Goal: Feedback & Contribution: Contribute content

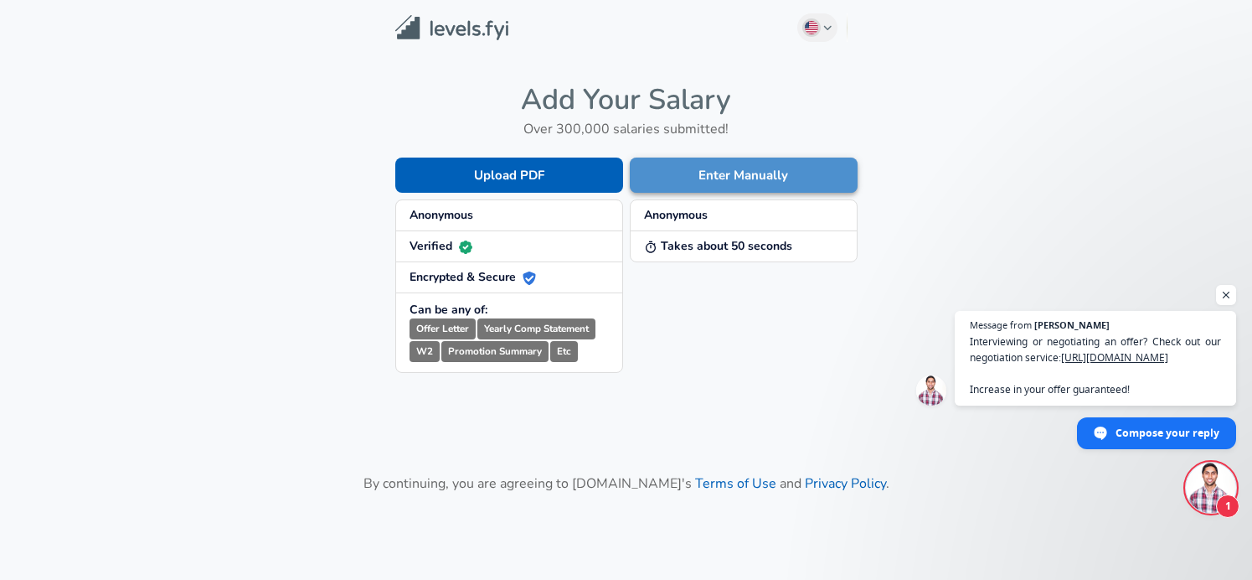
click at [763, 183] on button "Enter Manually" at bounding box center [744, 174] width 228 height 35
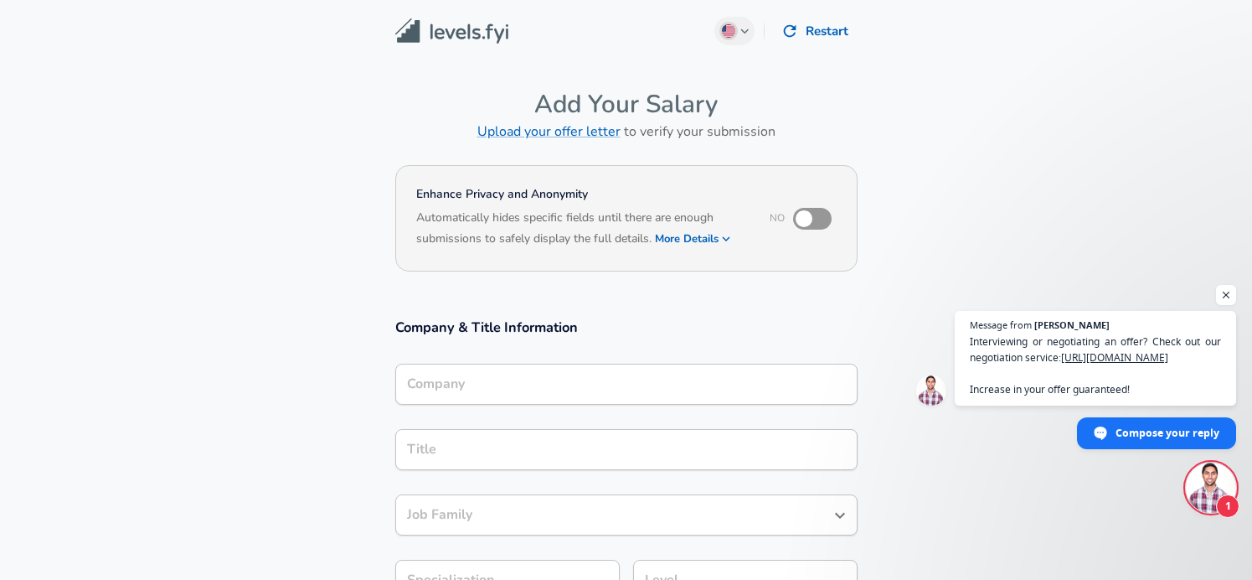
click at [551, 385] on input "Company" at bounding box center [626, 384] width 447 height 26
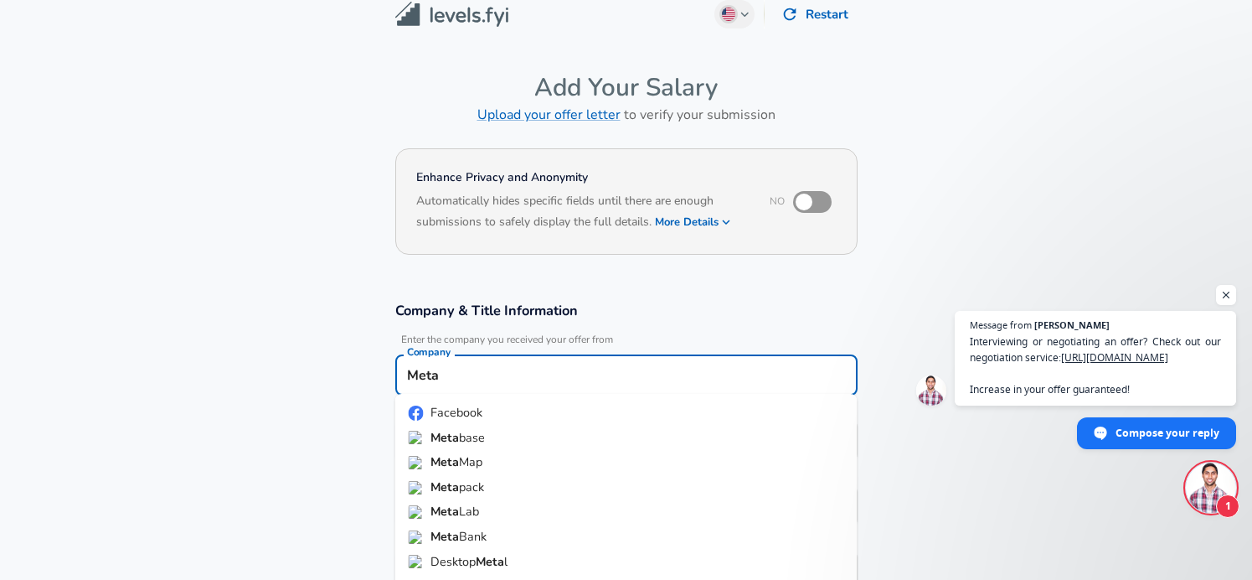
click at [532, 421] on li "Facebook" at bounding box center [626, 412] width 462 height 25
type input "Facebook"
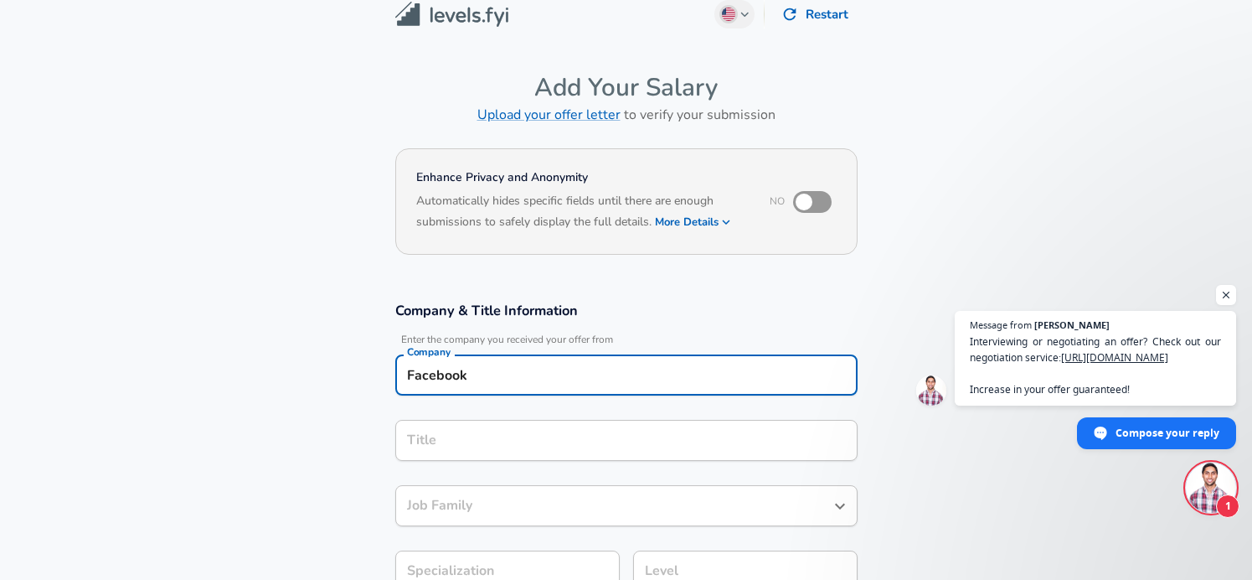
click at [435, 423] on div "Title" at bounding box center [626, 440] width 462 height 41
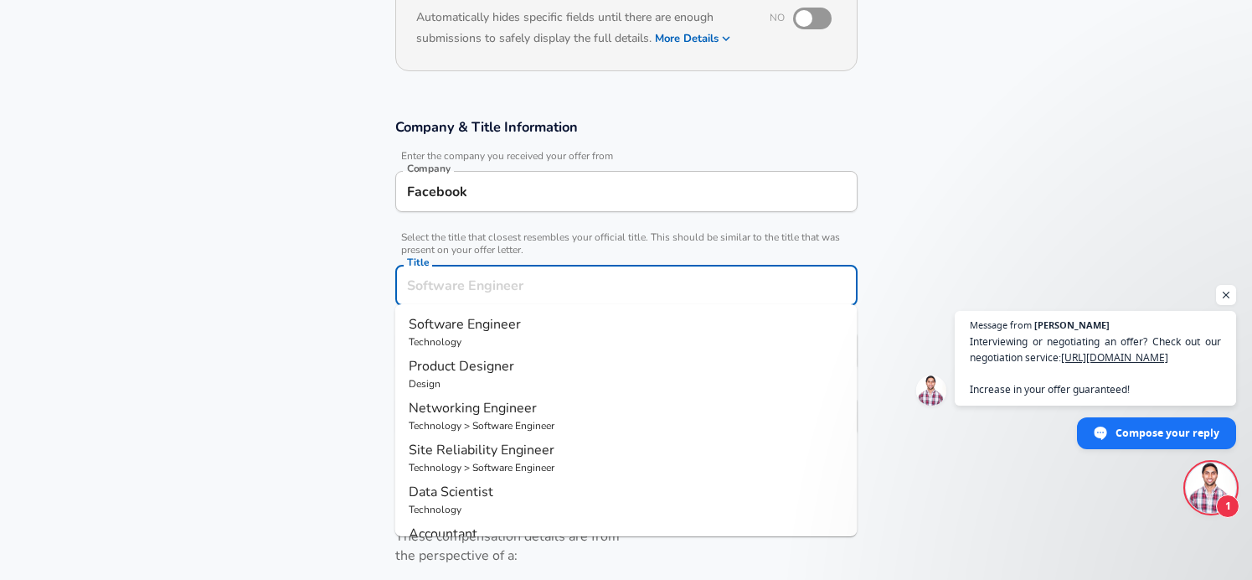
scroll to position [205, 0]
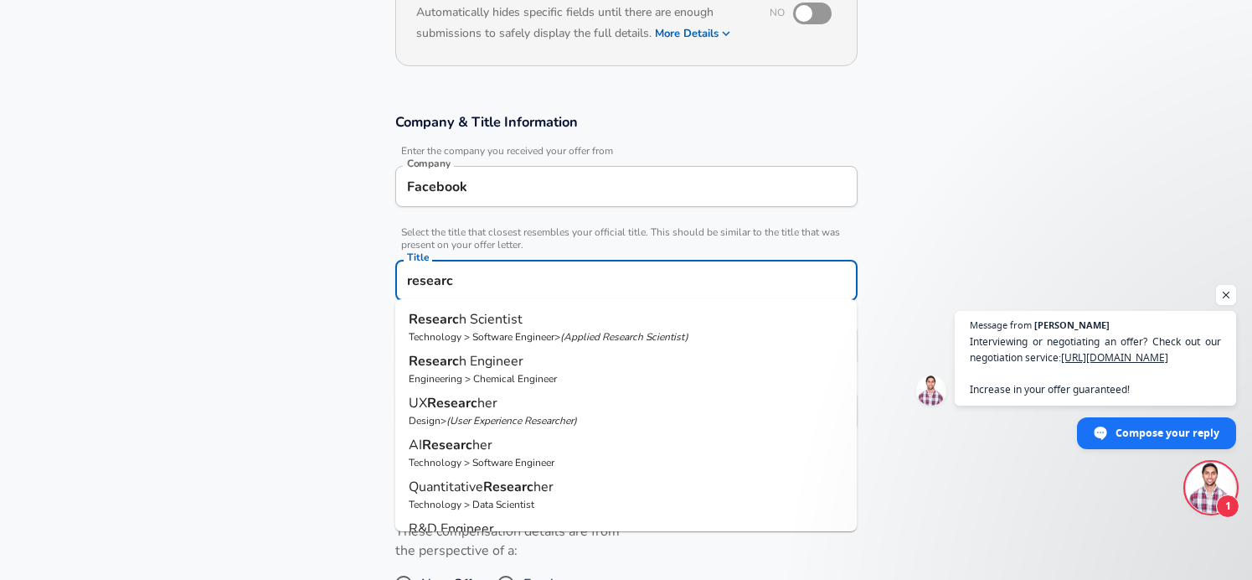
click at [499, 320] on span "h Scientist" at bounding box center [491, 319] width 64 height 18
type input "Research Scientist"
type input "Research"
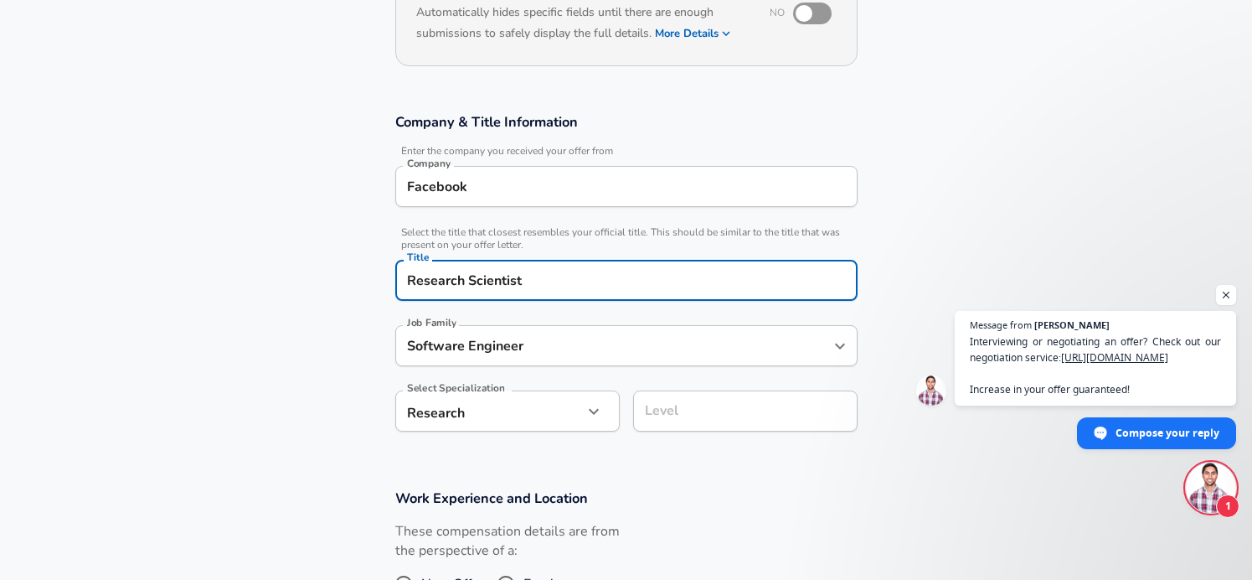
type input "Software Engineer"
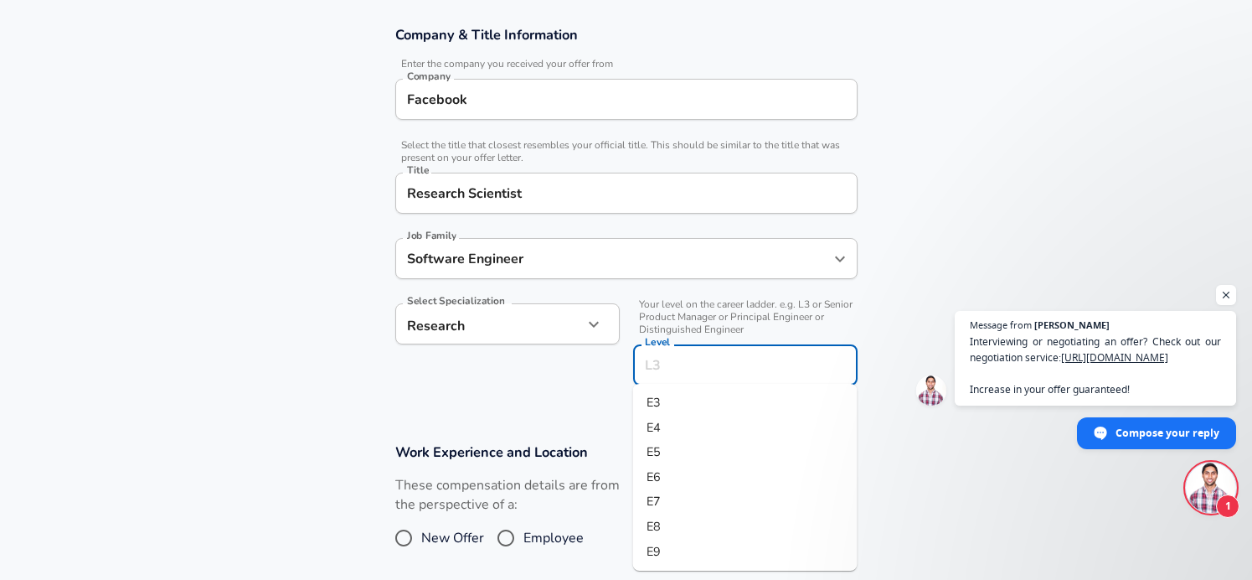
scroll to position [326, 0]
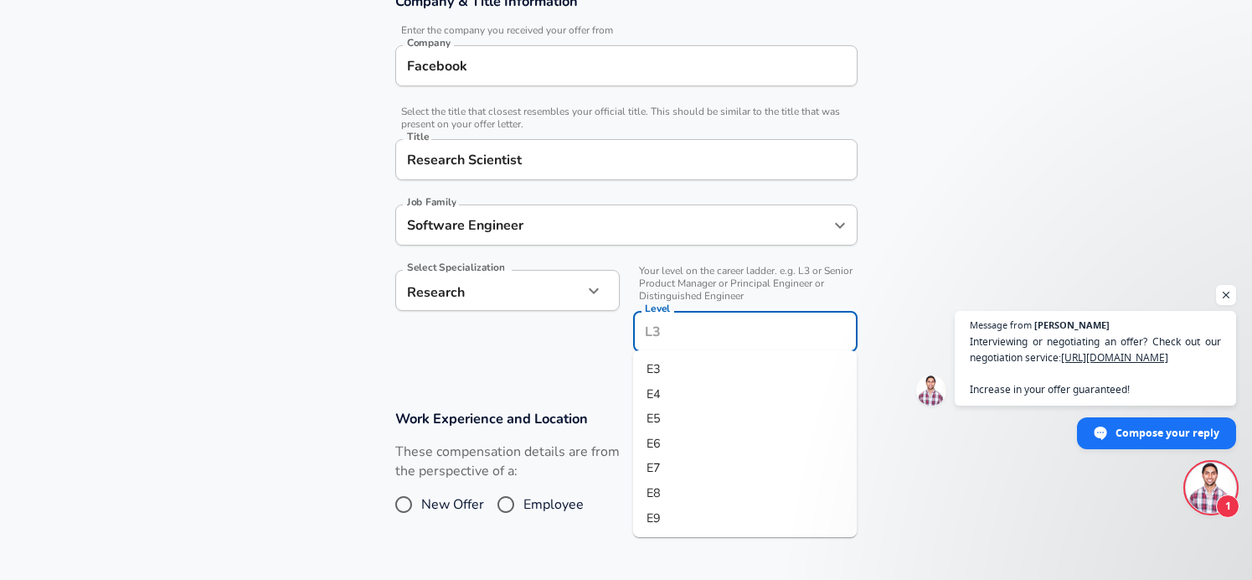
click at [691, 327] on input "Level" at bounding box center [745, 331] width 209 height 26
click at [676, 399] on li "E4" at bounding box center [745, 394] width 224 height 25
type input "E4"
click at [648, 409] on h3 "Work Experience and Location" at bounding box center [626, 418] width 462 height 19
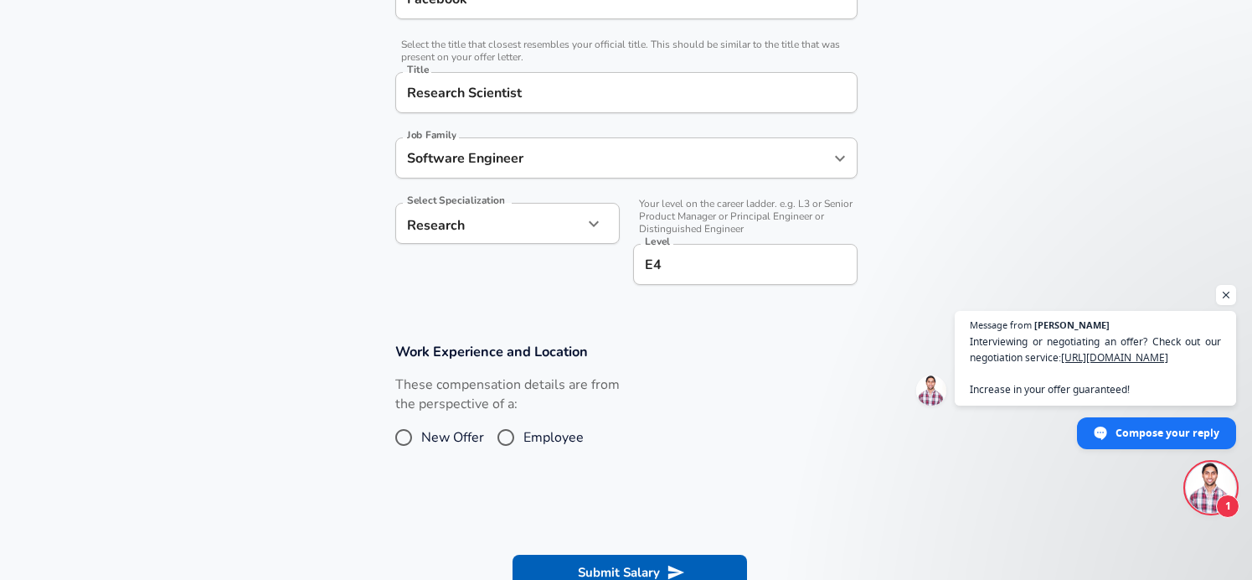
scroll to position [406, 0]
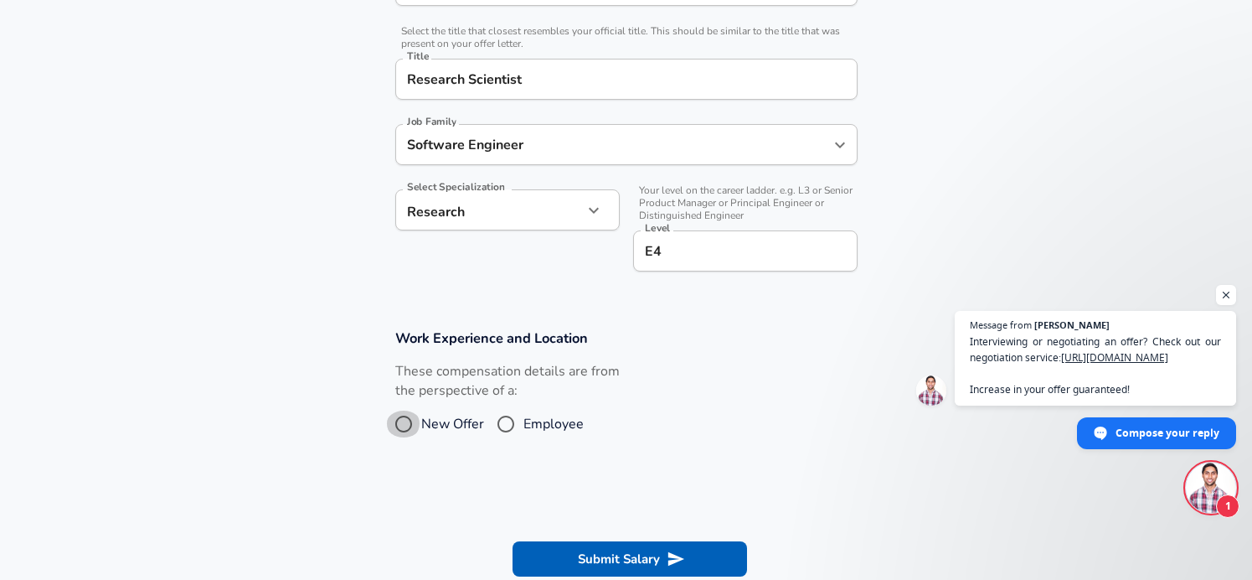
click at [417, 412] on input "New Offer" at bounding box center [403, 423] width 35 height 27
radio input "true"
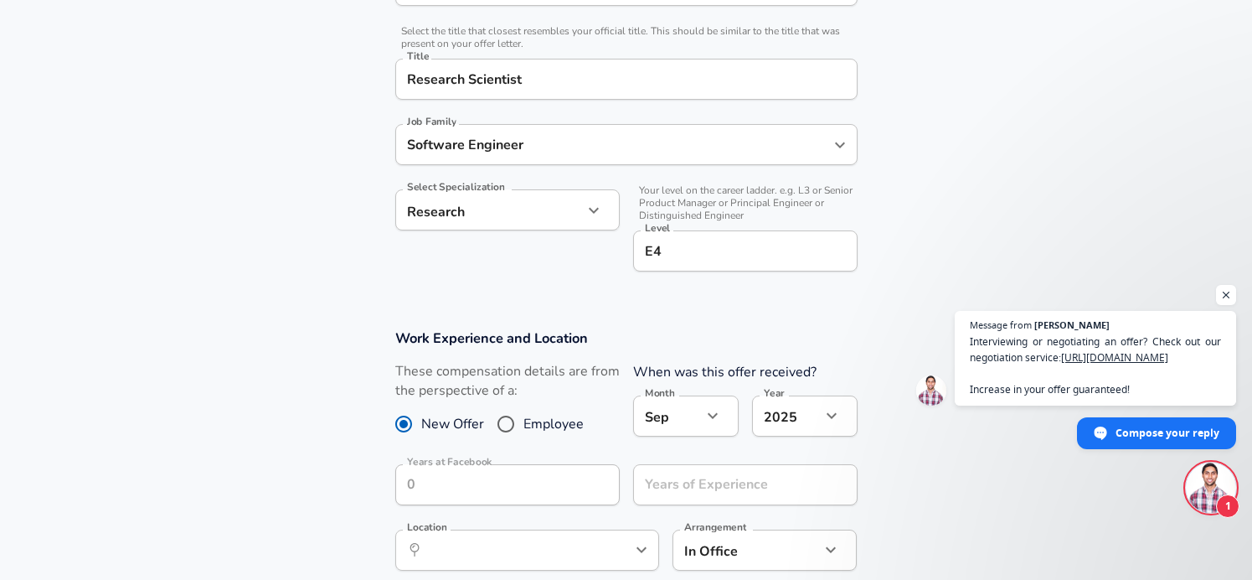
scroll to position [527, 0]
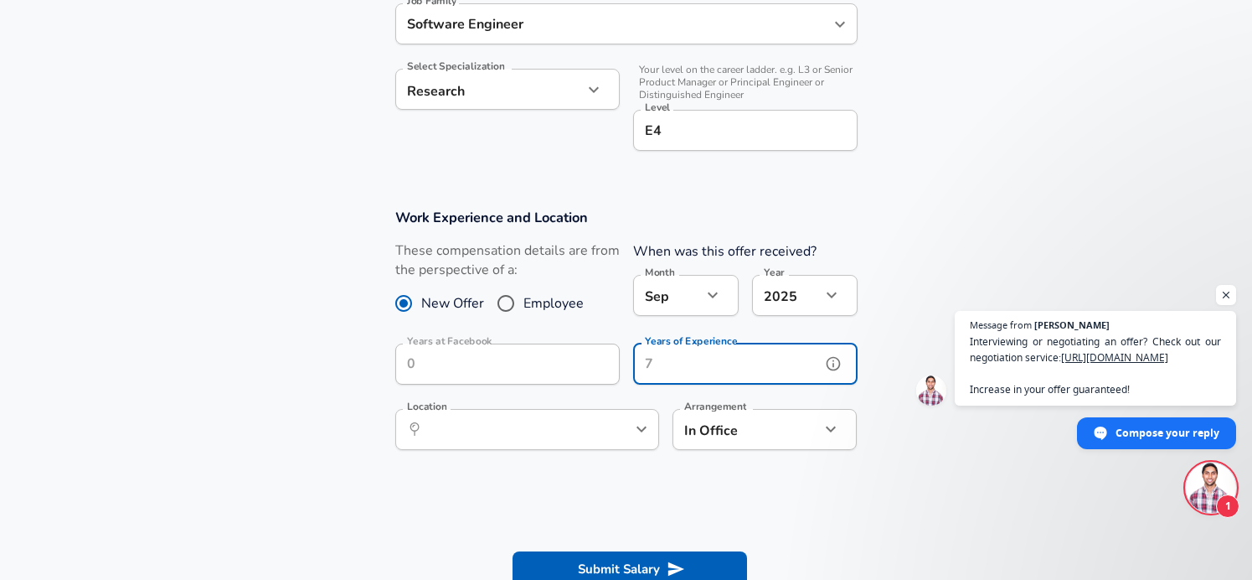
click at [708, 367] on input "Years of Experience" at bounding box center [727, 363] width 188 height 41
type input "0"
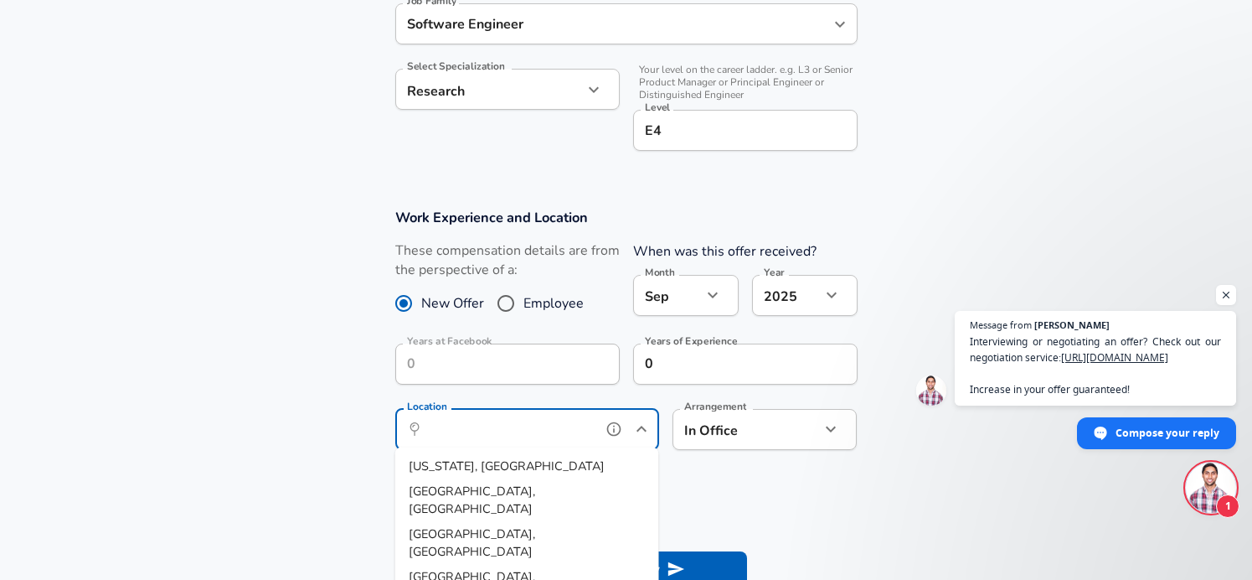
click at [470, 435] on input "Location" at bounding box center [509, 429] width 172 height 26
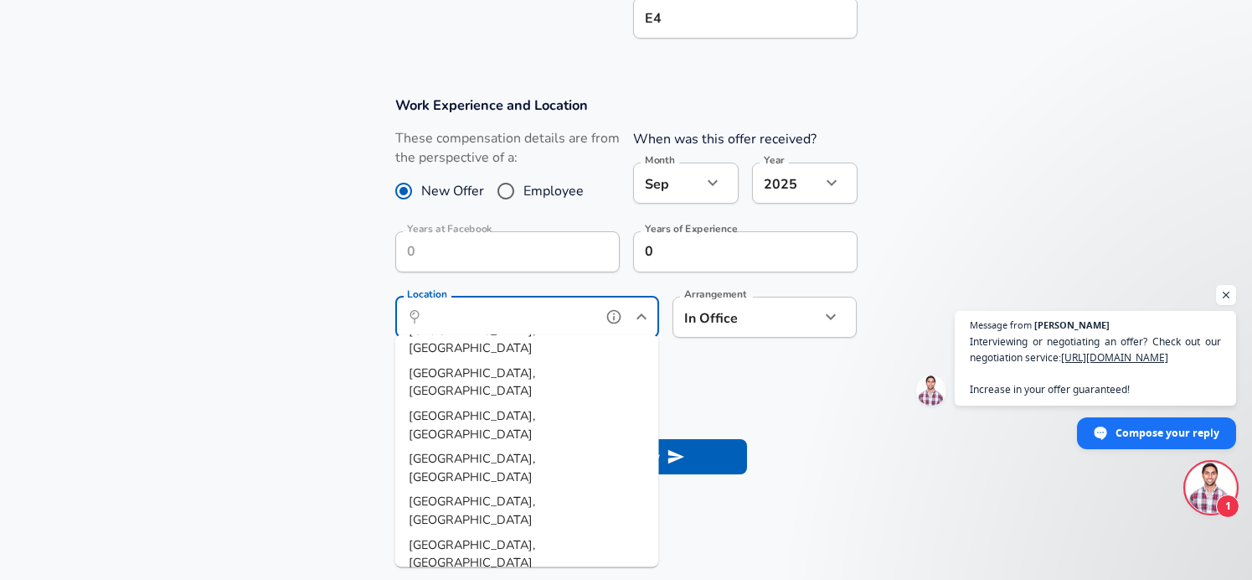
scroll to position [636, 0]
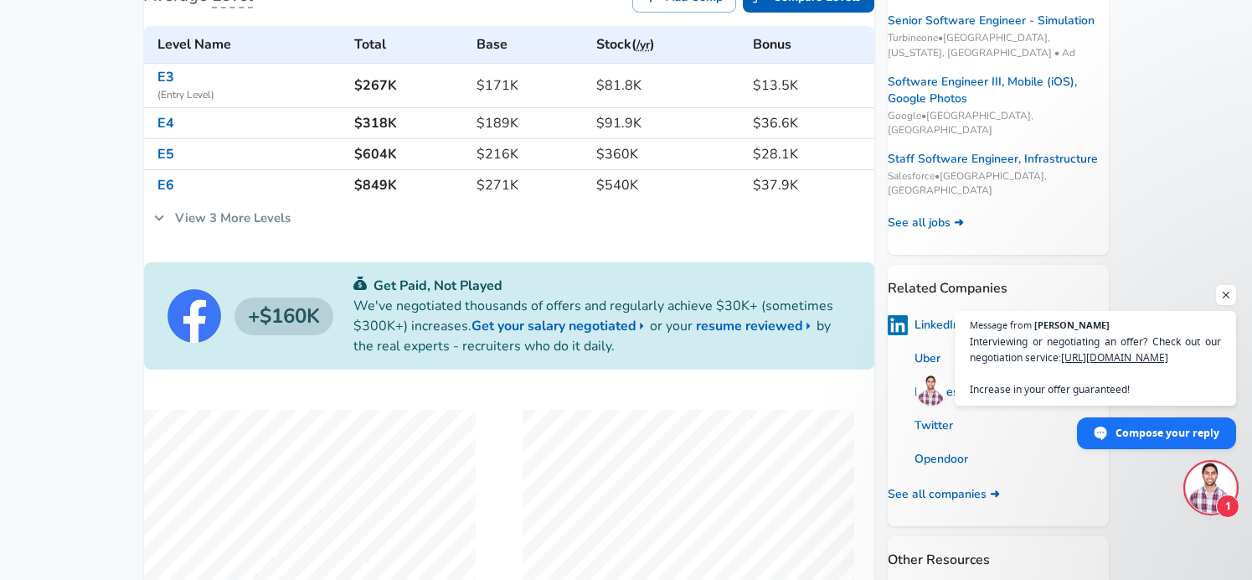
scroll to position [351, 0]
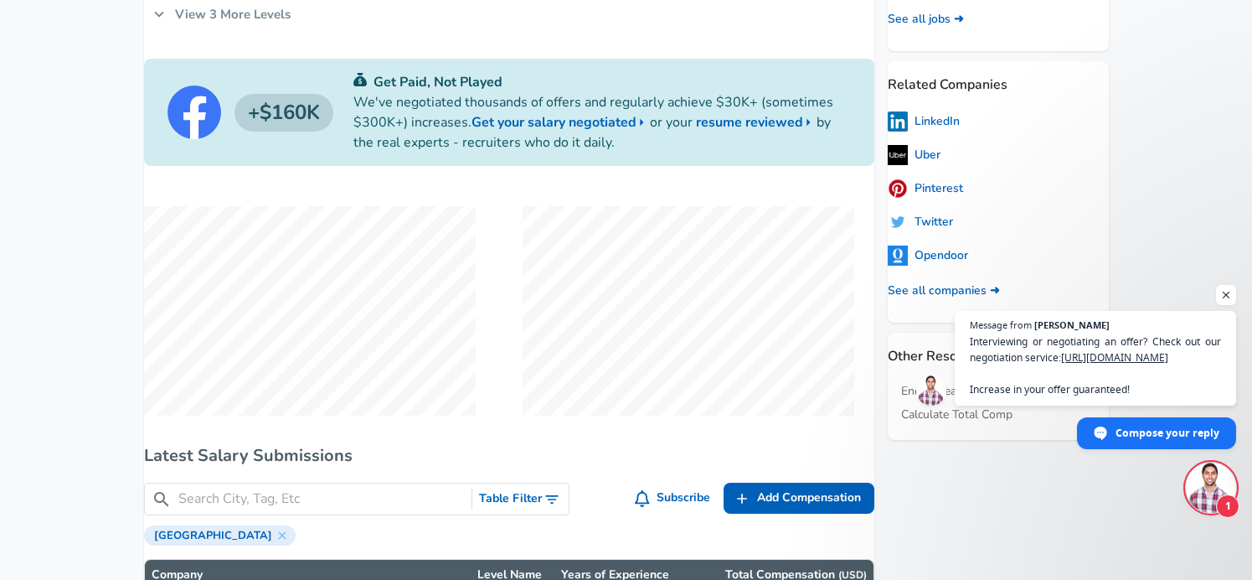
scroll to position [574, 0]
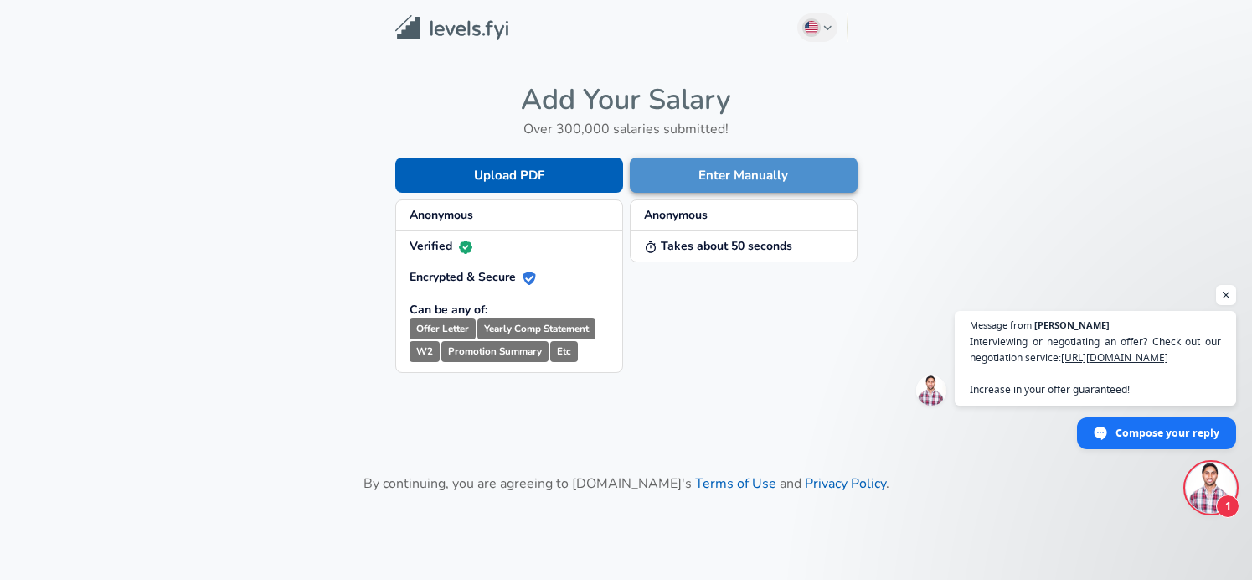
click at [710, 167] on button "Enter Manually" at bounding box center [744, 174] width 228 height 35
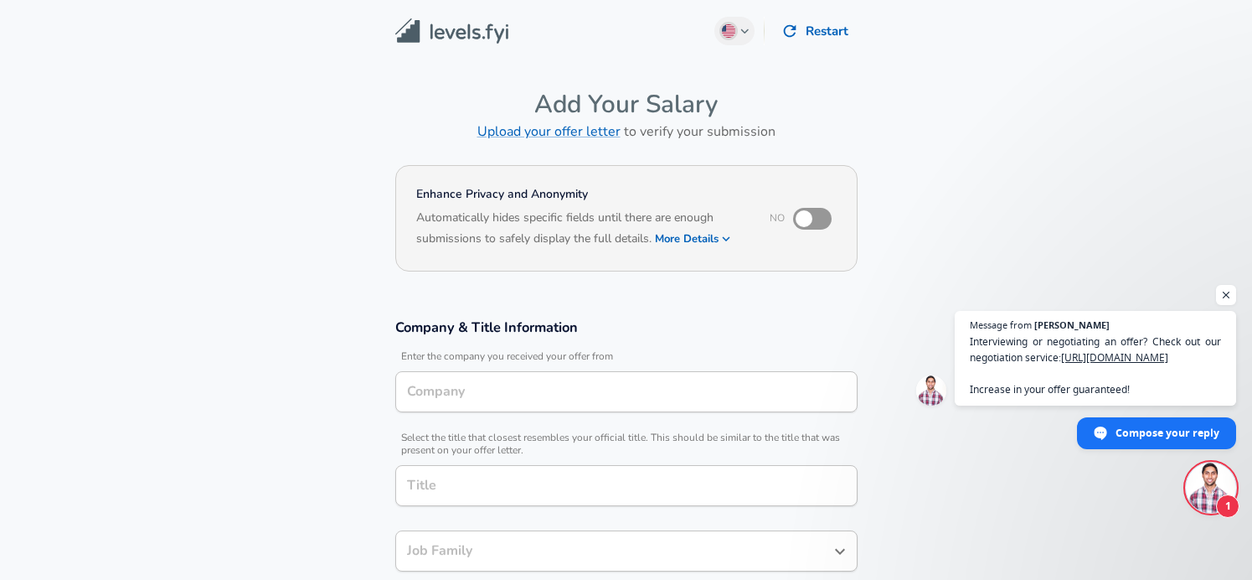
type input "Facebook"
type input "Research Scientist"
type input "Software Engineer"
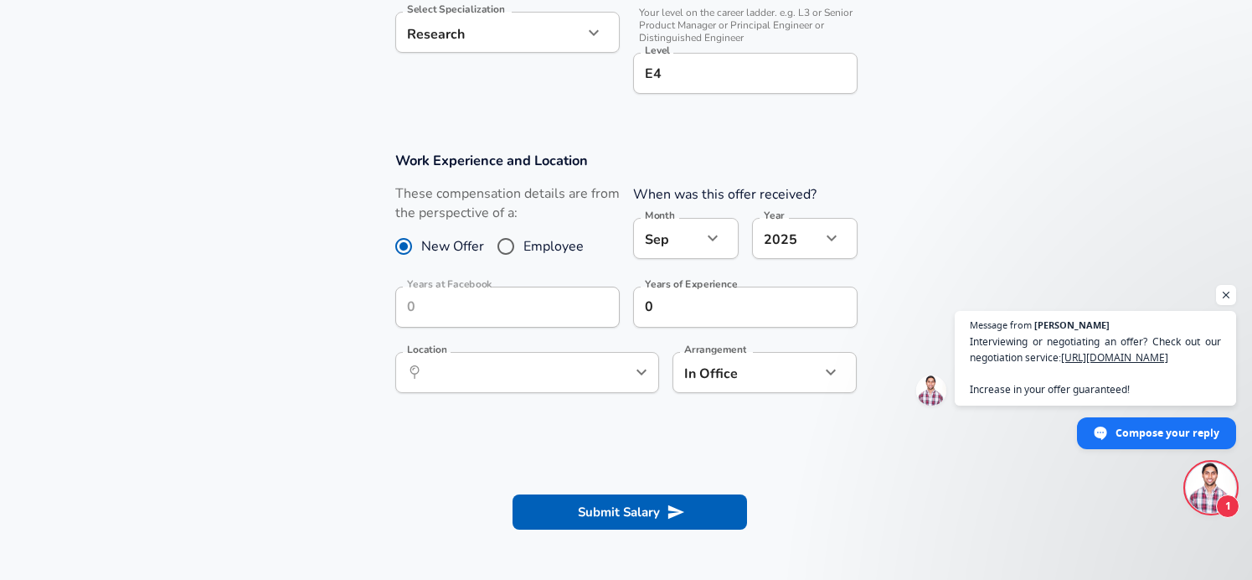
scroll to position [589, 0]
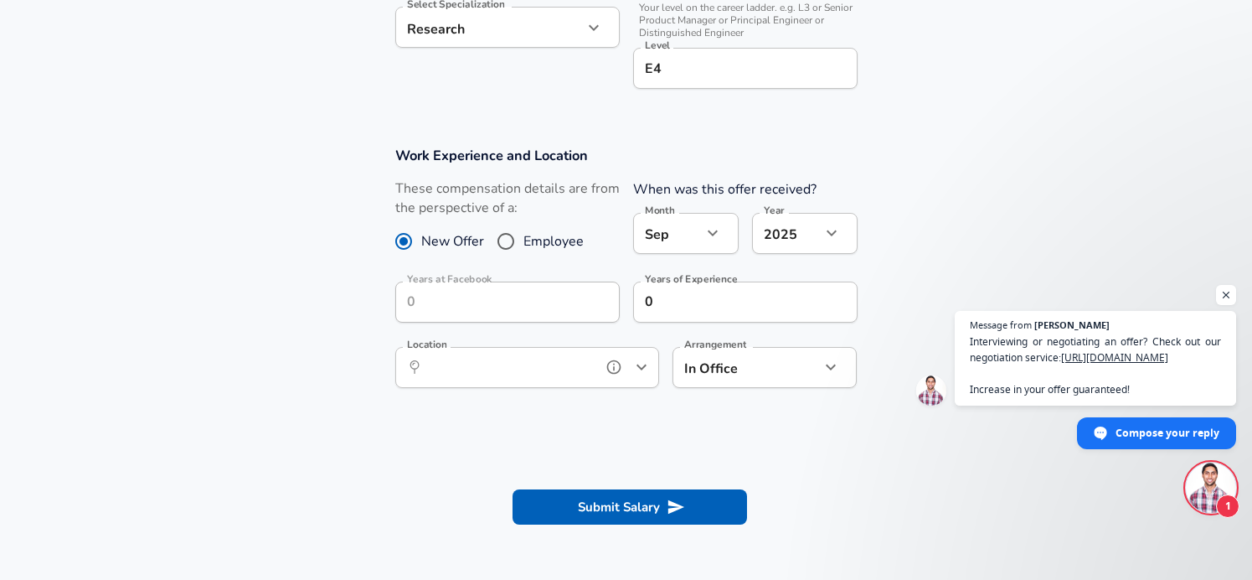
click at [454, 358] on input "Location" at bounding box center [509, 367] width 172 height 26
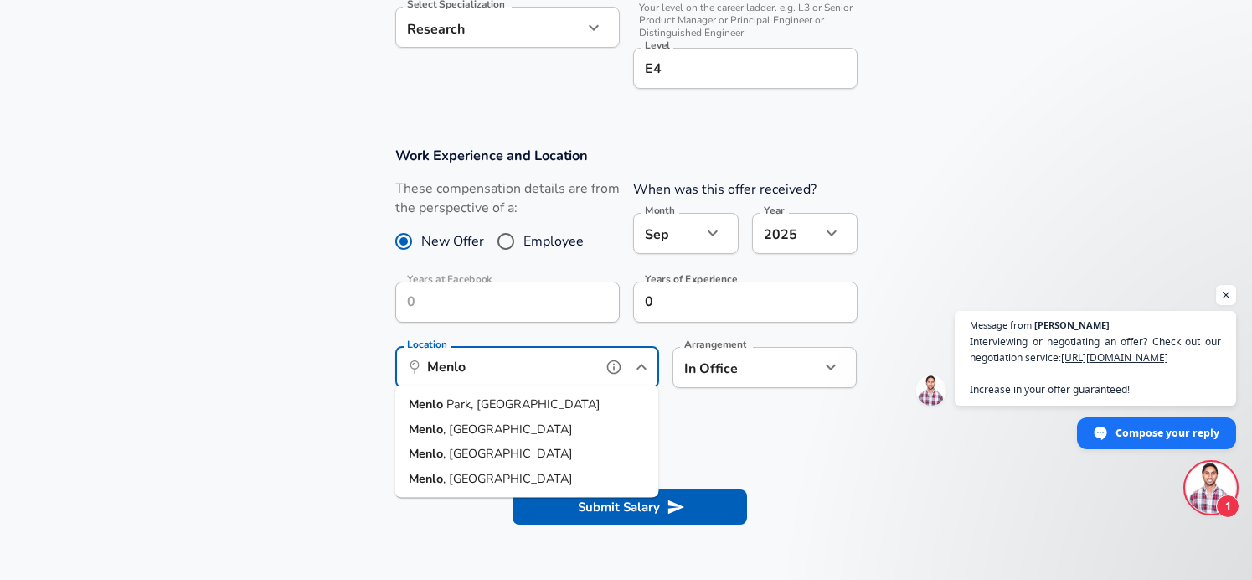
click at [507, 401] on li "[GEOGRAPHIC_DATA], [GEOGRAPHIC_DATA]" at bounding box center [527, 404] width 264 height 25
type input "[GEOGRAPHIC_DATA], [GEOGRAPHIC_DATA]"
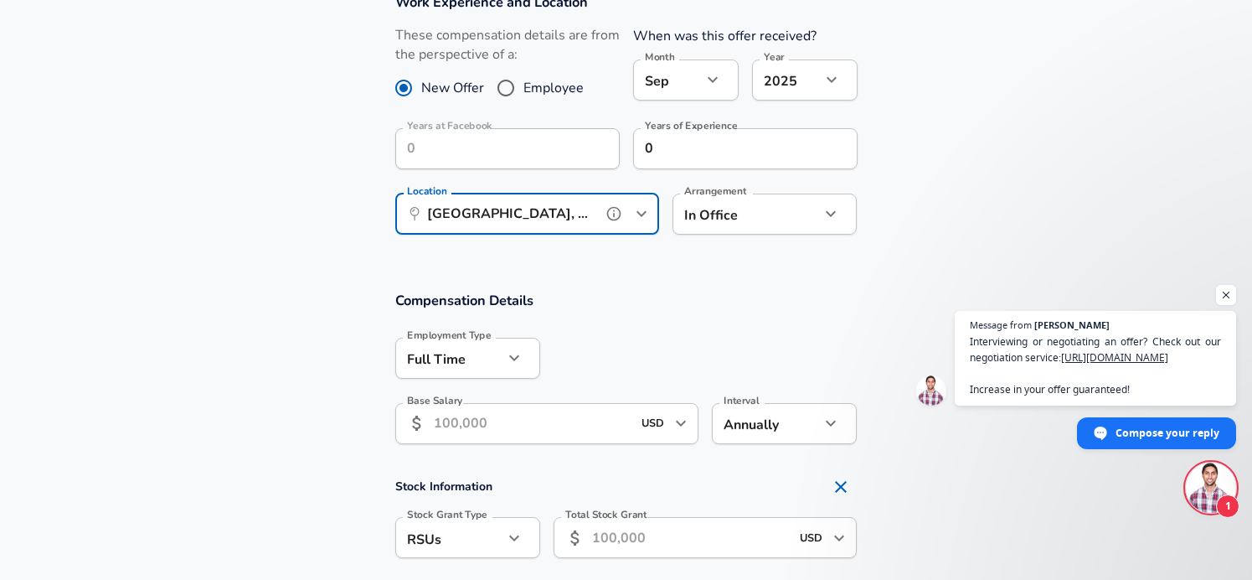
scroll to position [776, 0]
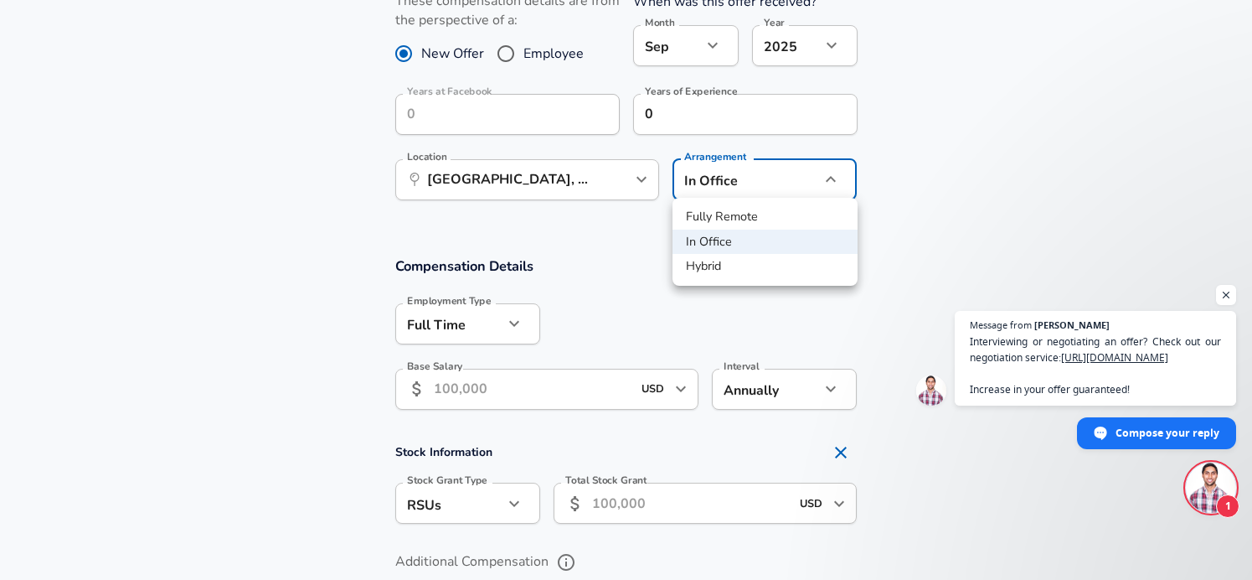
click at [901, 221] on div at bounding box center [626, 290] width 1252 height 580
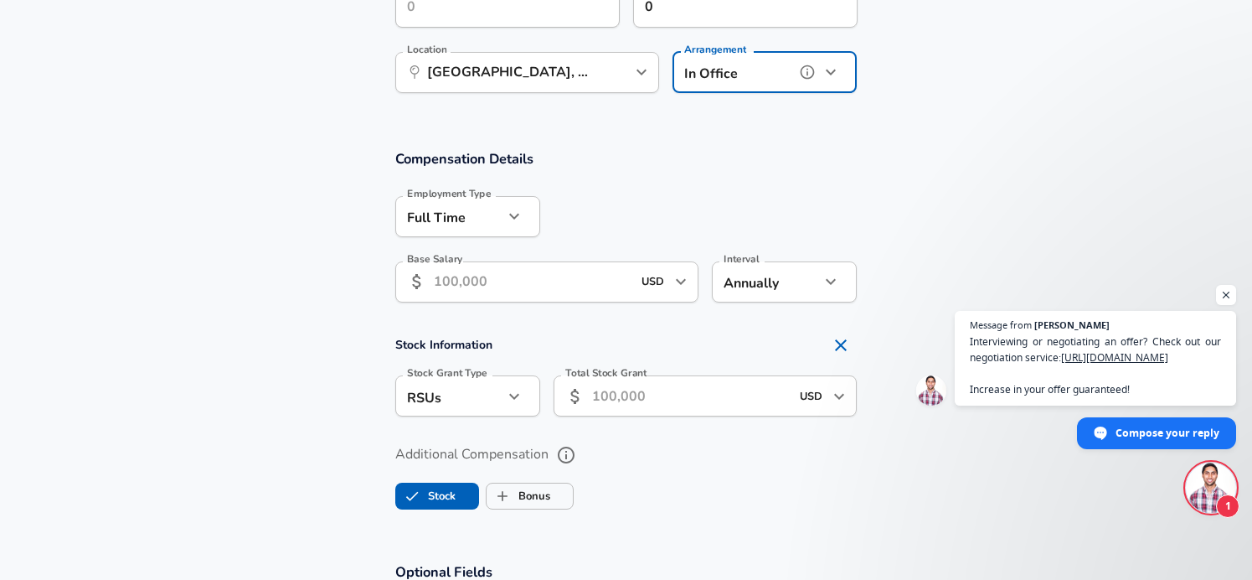
scroll to position [889, 0]
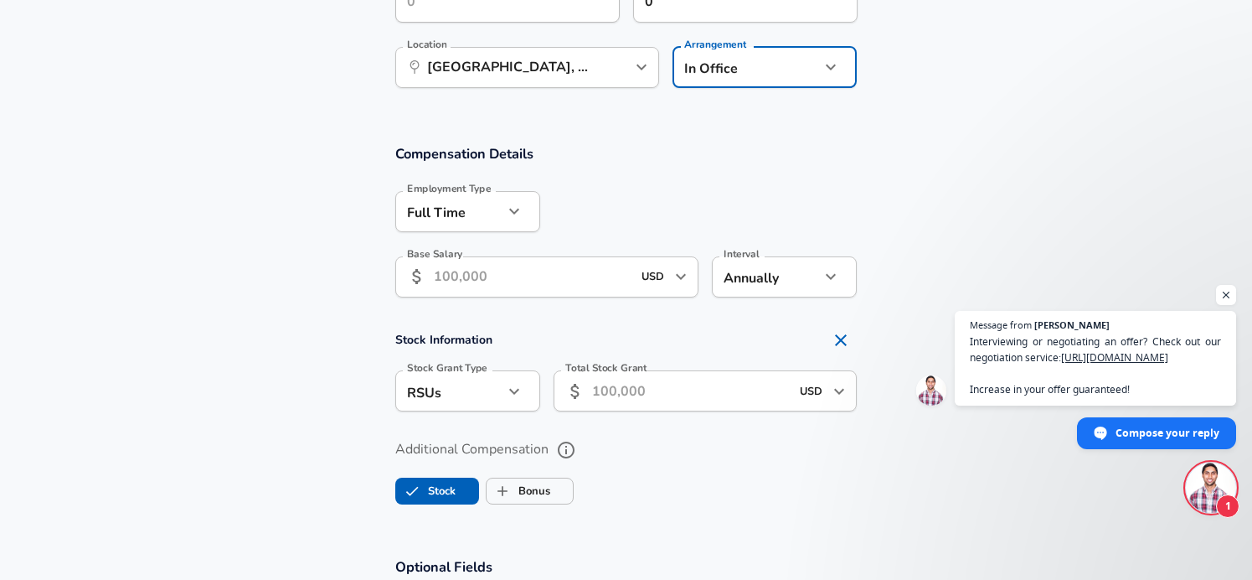
click at [465, 278] on input "Base Salary" at bounding box center [533, 276] width 198 height 41
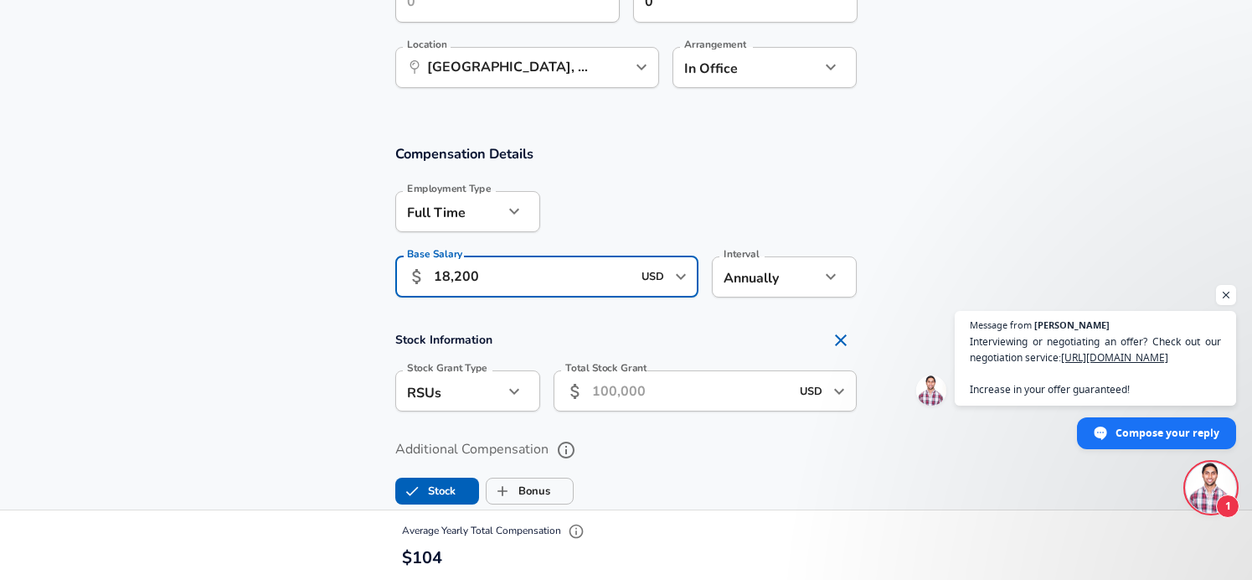
type input "182,000"
click at [269, 336] on section "Stock Information Stock Grant Type RSUs stock Stock Grant Type Total Stock Gran…" at bounding box center [626, 372] width 1252 height 99
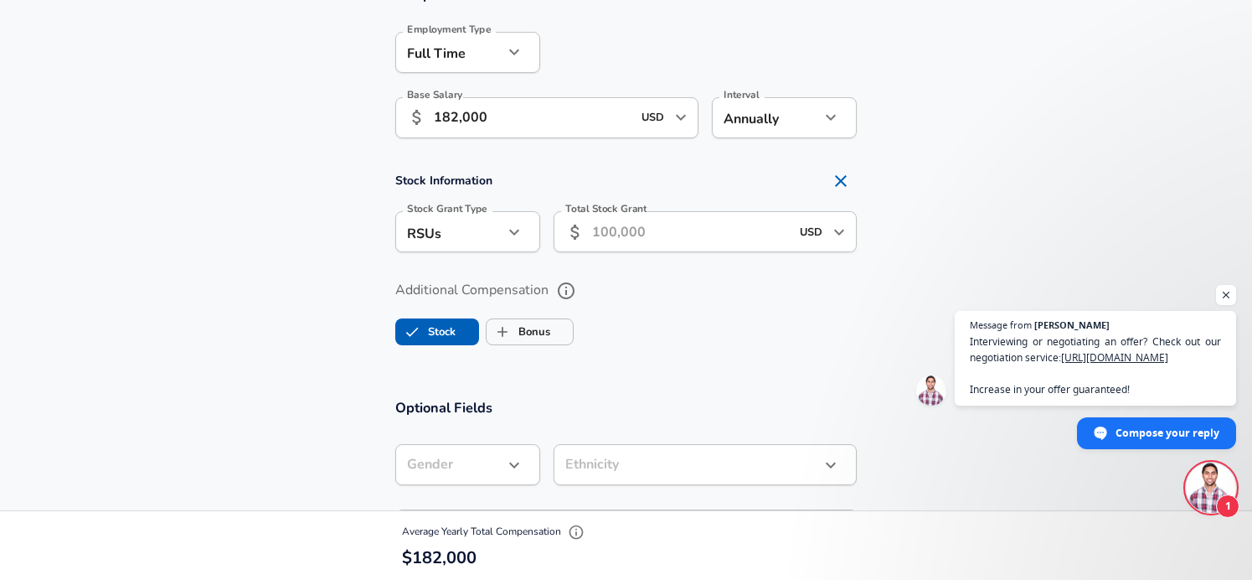
scroll to position [1049, 0]
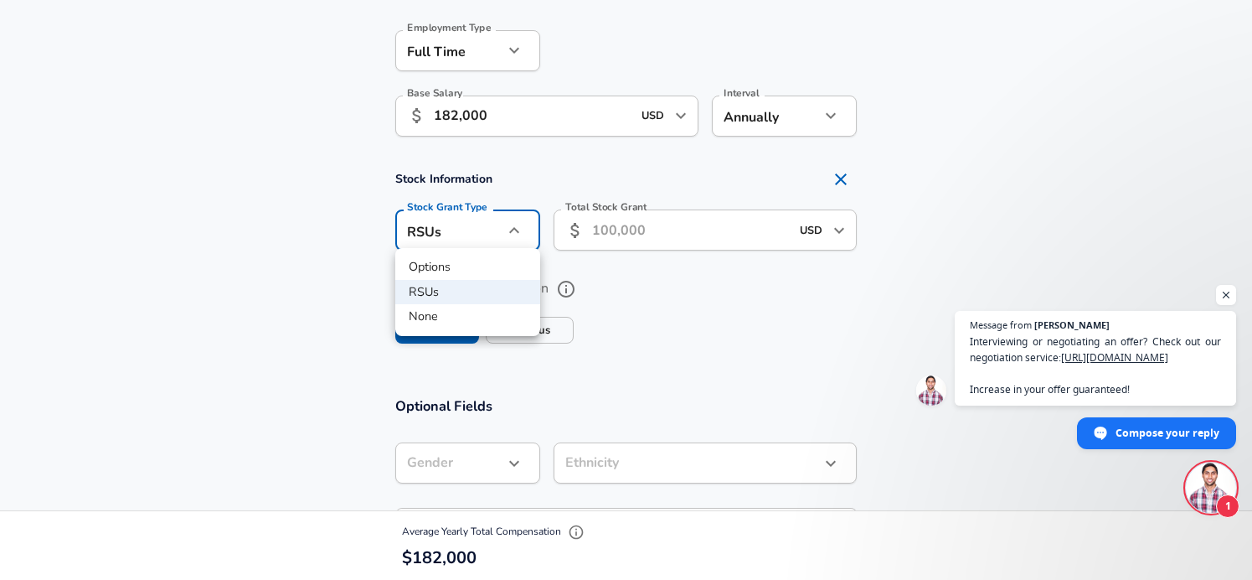
click at [804, 296] on div at bounding box center [626, 290] width 1252 height 580
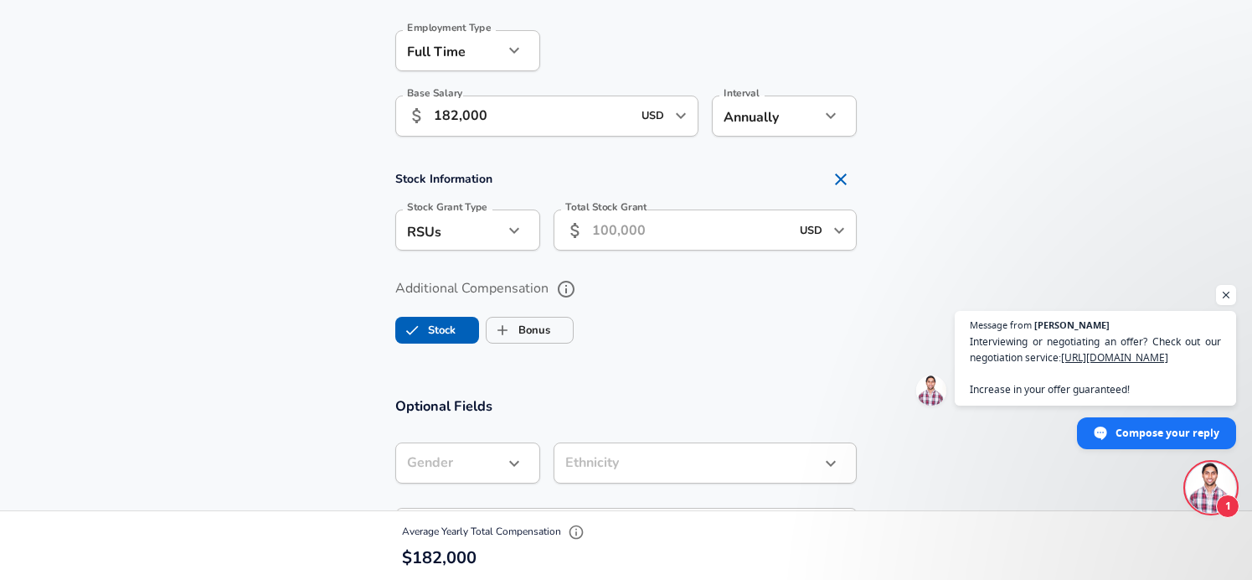
click at [609, 229] on input "Total Stock Grant" at bounding box center [691, 229] width 198 height 41
paste input "380,000"
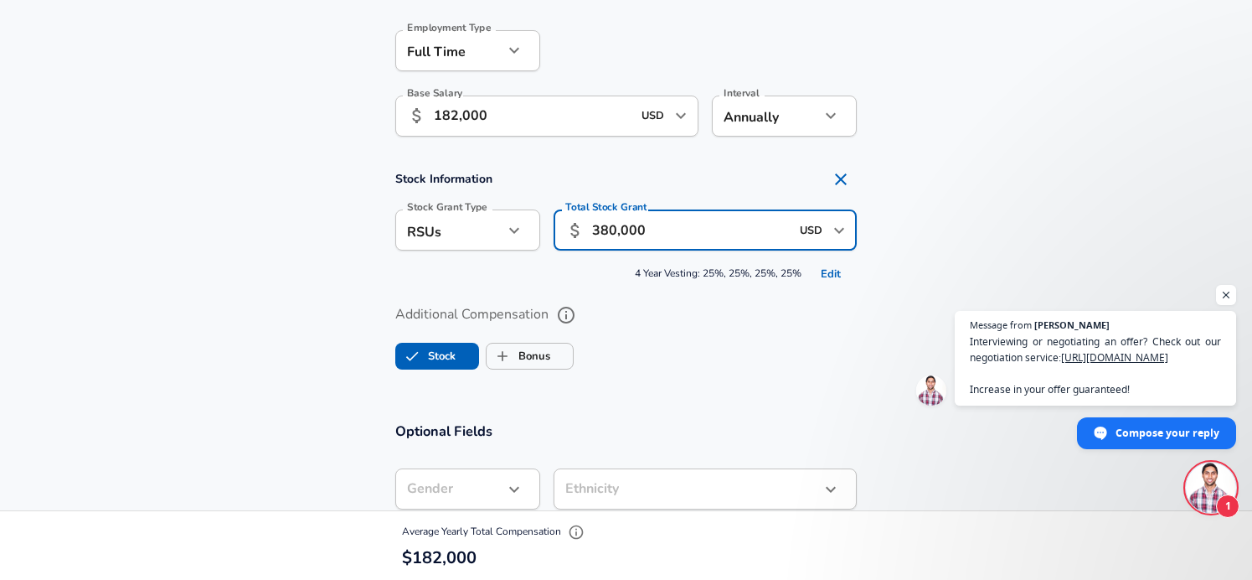
type input "380,000"
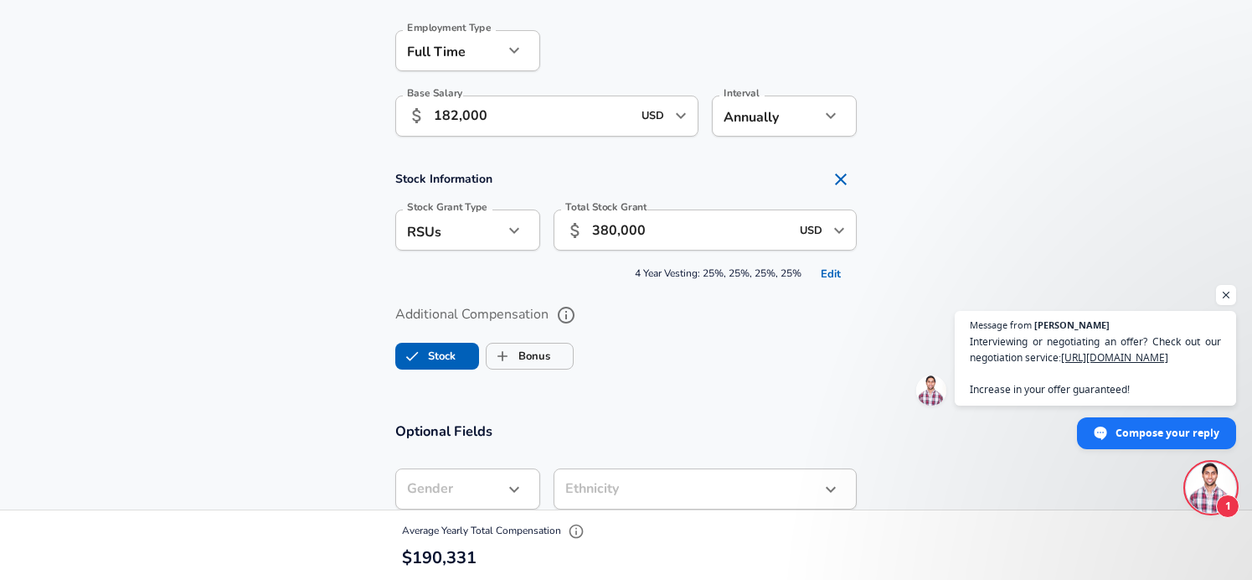
click at [773, 327] on div "Additional Compensation Stock Bonus" at bounding box center [626, 338] width 462 height 75
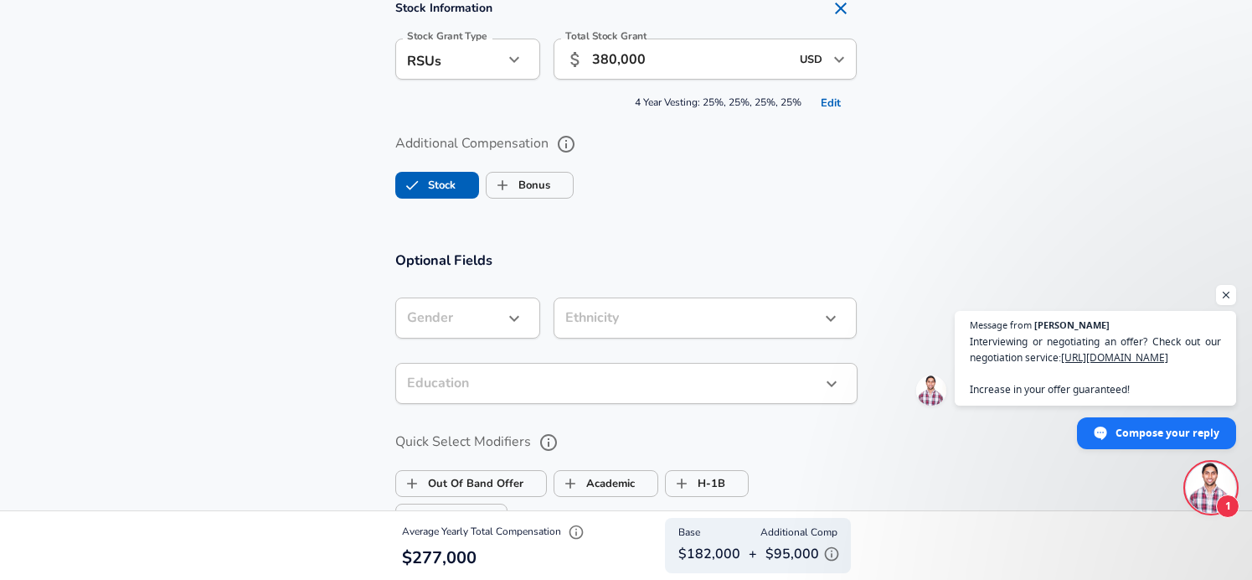
scroll to position [1232, 0]
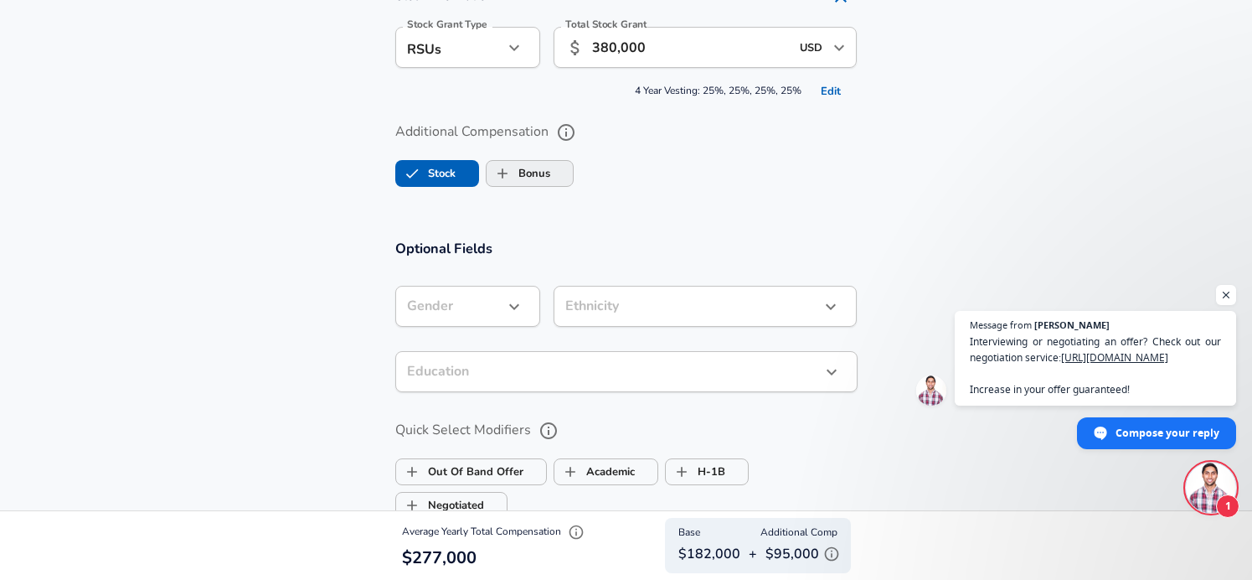
click at [539, 177] on label "Bonus" at bounding box center [519, 173] width 64 height 32
checkbox input "true"
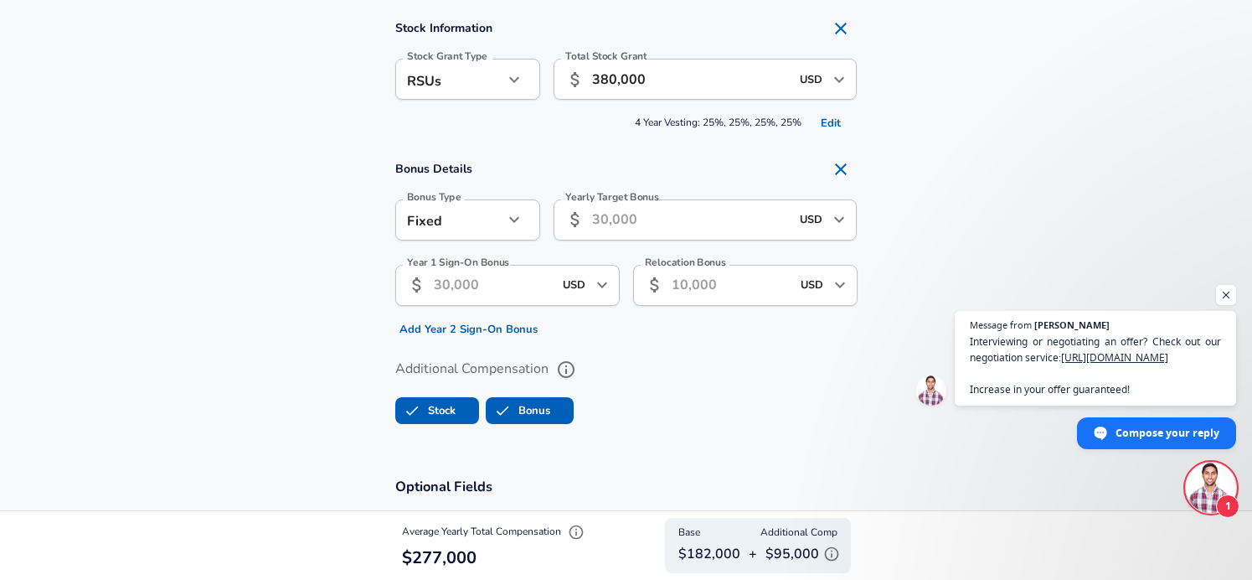
scroll to position [1183, 0]
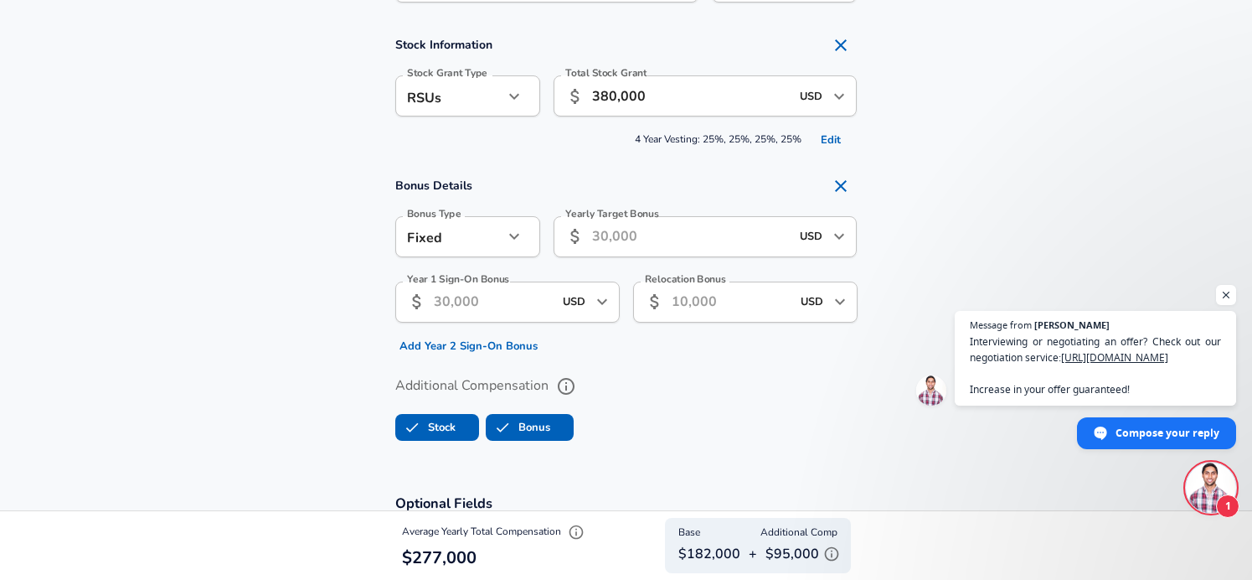
click at [504, 244] on button "button" at bounding box center [514, 236] width 28 height 28
click at [491, 310] on ul "Fixed Percentage" at bounding box center [467, 284] width 145 height 63
click at [491, 298] on li "Percentage" at bounding box center [467, 297] width 145 height 25
type input "percentage"
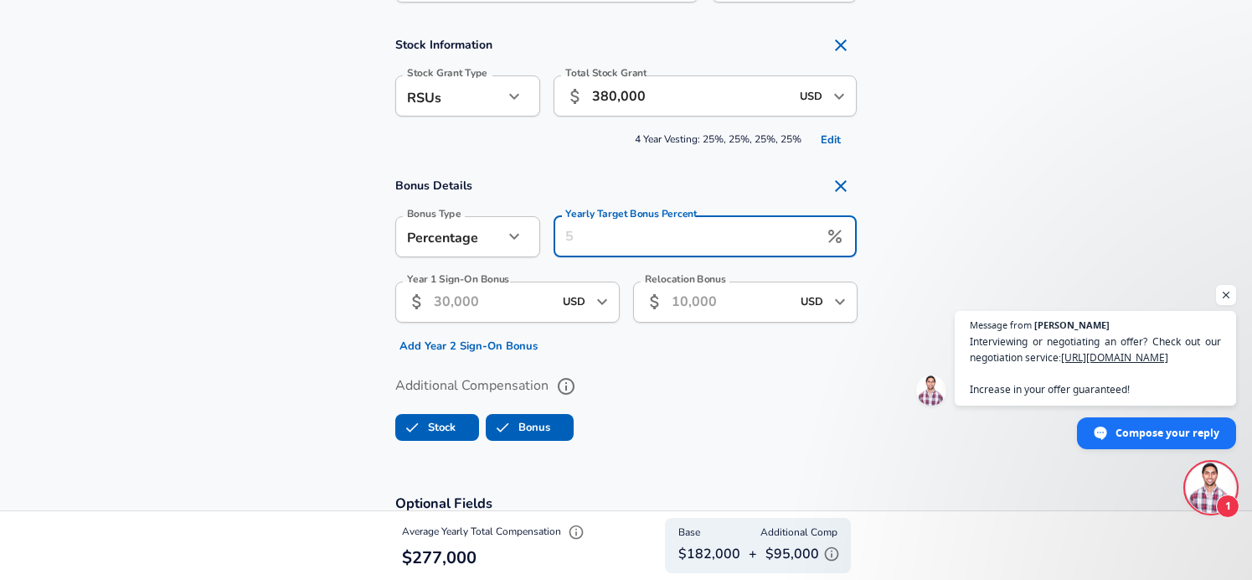
click at [644, 224] on div "Yearly Target Bonus Percent Yearly Target Bonus Percent" at bounding box center [706, 238] width 304 height 45
type input "15"
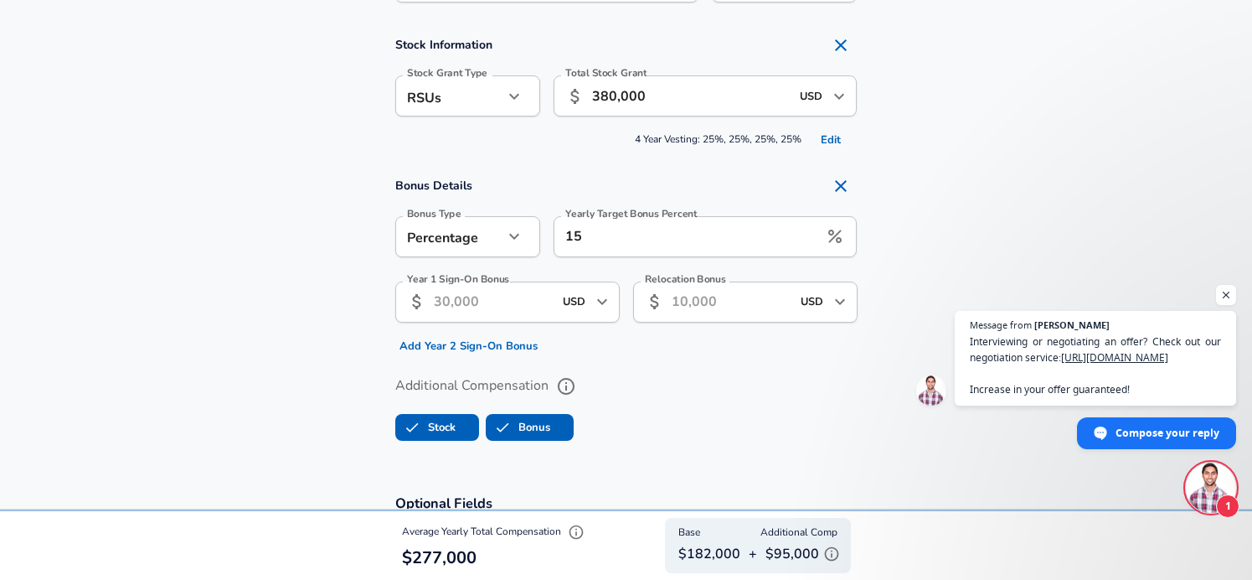
click at [967, 179] on section "Bonus Details Bonus Type Percentage percentage Bonus Type Yearly Target Bonus P…" at bounding box center [626, 264] width 1252 height 190
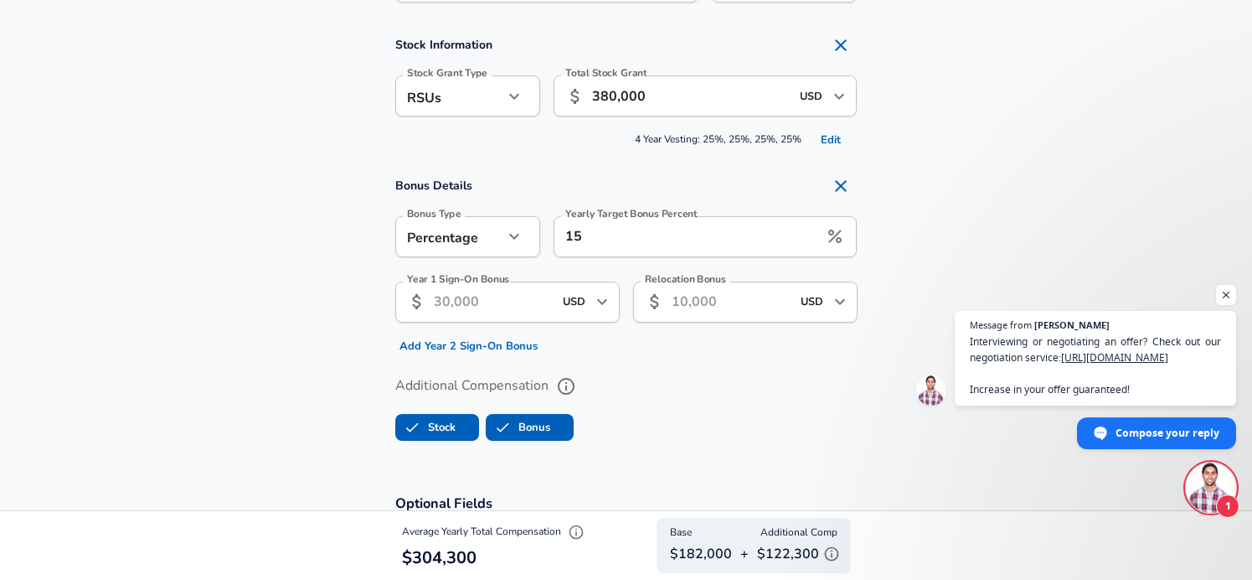
click at [451, 292] on input "Year 1 Sign-On Bonus" at bounding box center [493, 301] width 119 height 41
type input "75,000"
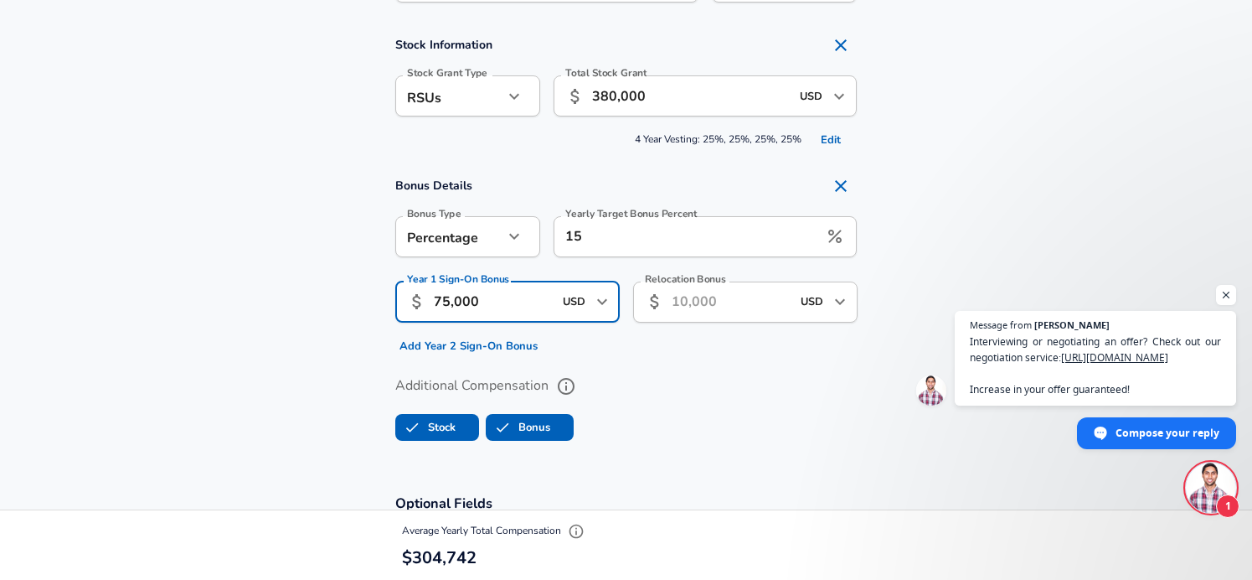
click at [207, 390] on section "Additional Compensation Stock Bonus" at bounding box center [626, 402] width 1252 height 89
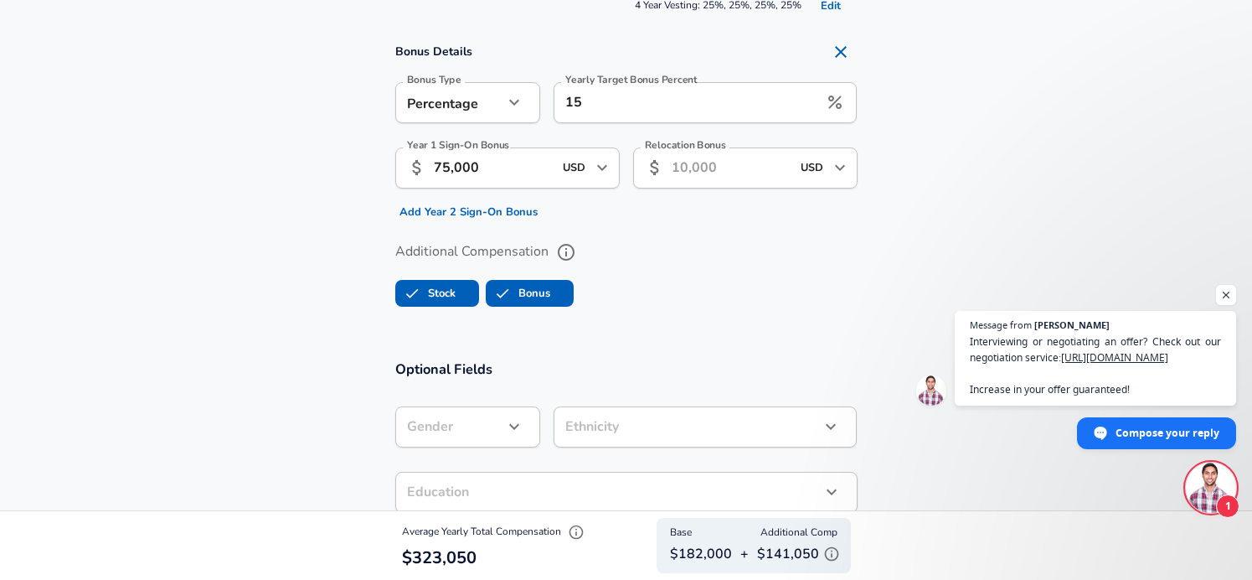
scroll to position [1315, 0]
click at [830, 154] on div "USD ​" at bounding box center [824, 170] width 67 height 36
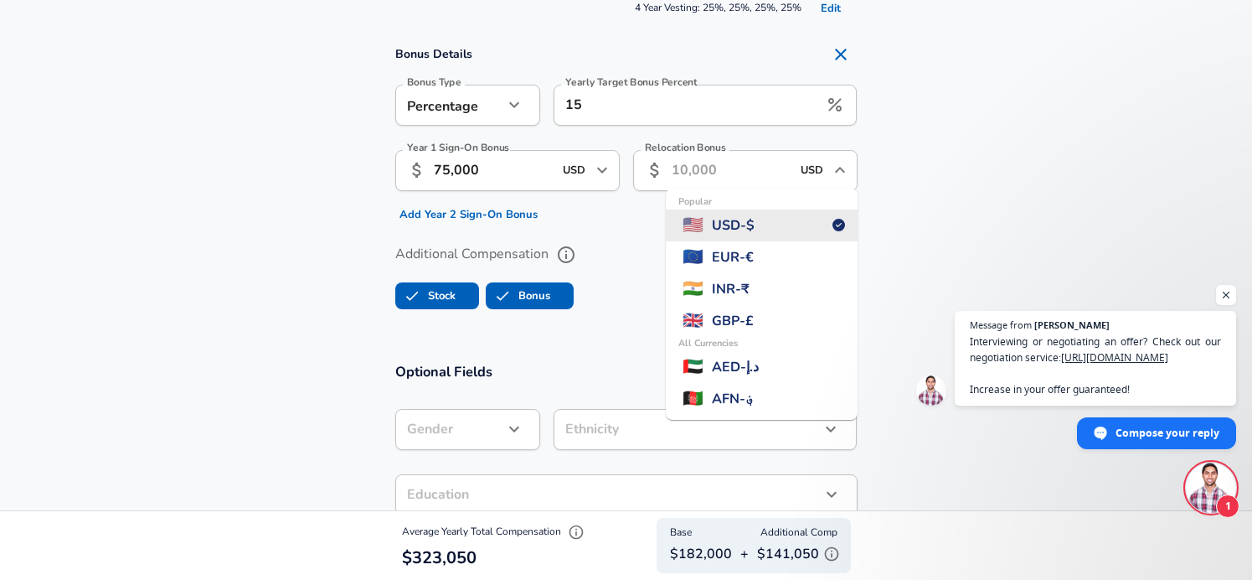
click at [841, 161] on icon "Close" at bounding box center [840, 170] width 20 height 20
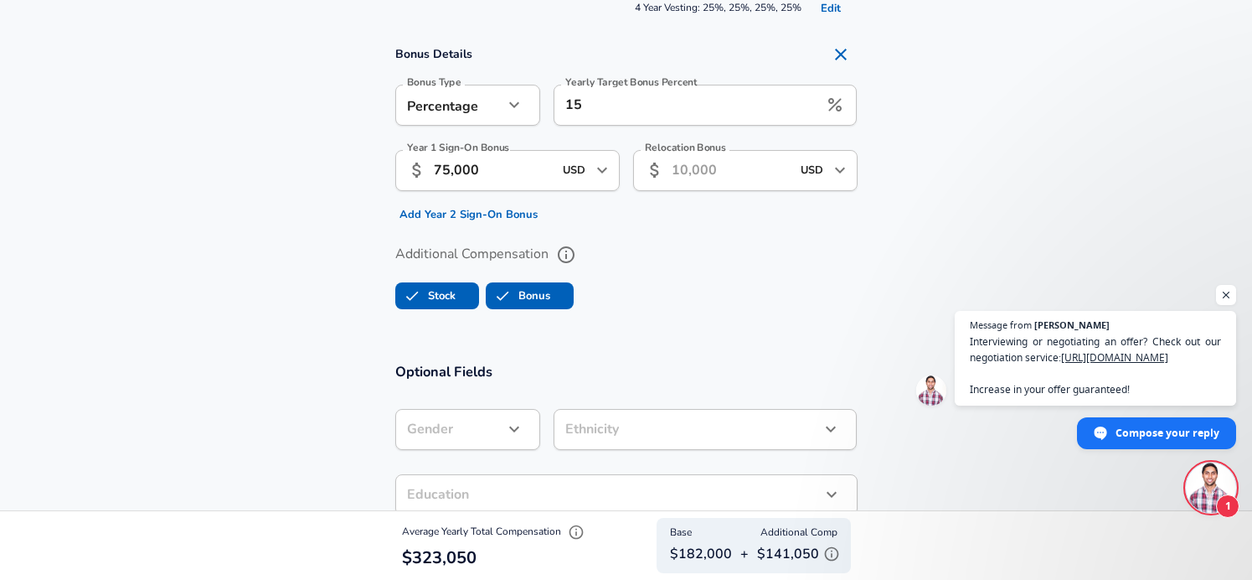
click at [841, 161] on icon "Open" at bounding box center [840, 170] width 20 height 20
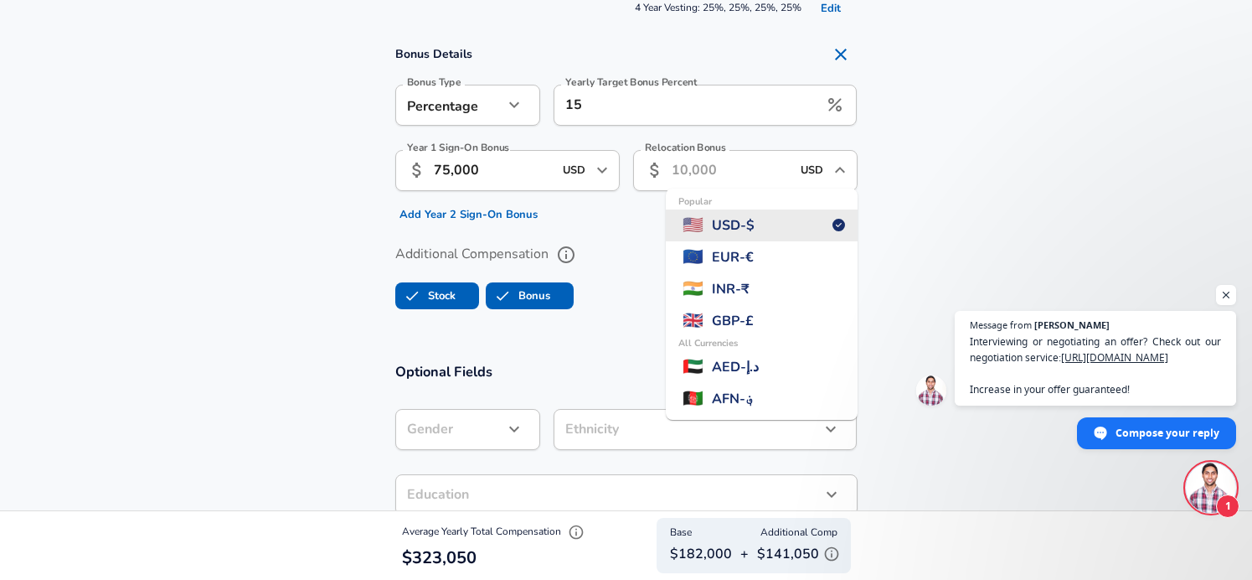
click at [909, 165] on section "Bonus Details Bonus Type Percentage percentage Bonus Type Yearly Target Bonus P…" at bounding box center [626, 133] width 1252 height 190
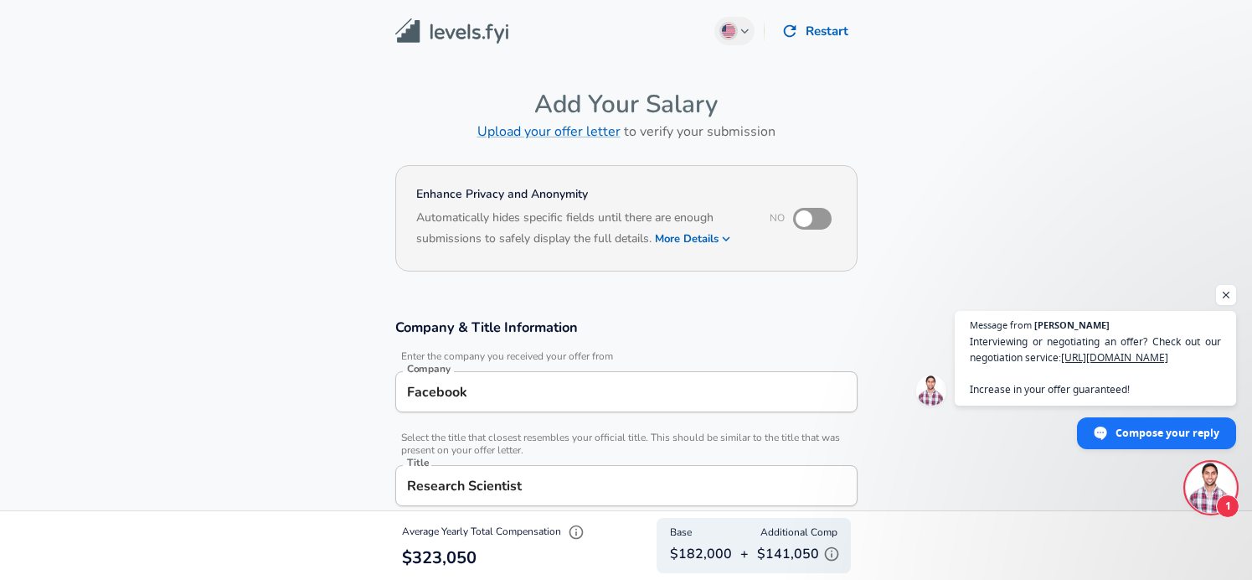
scroll to position [0, 0]
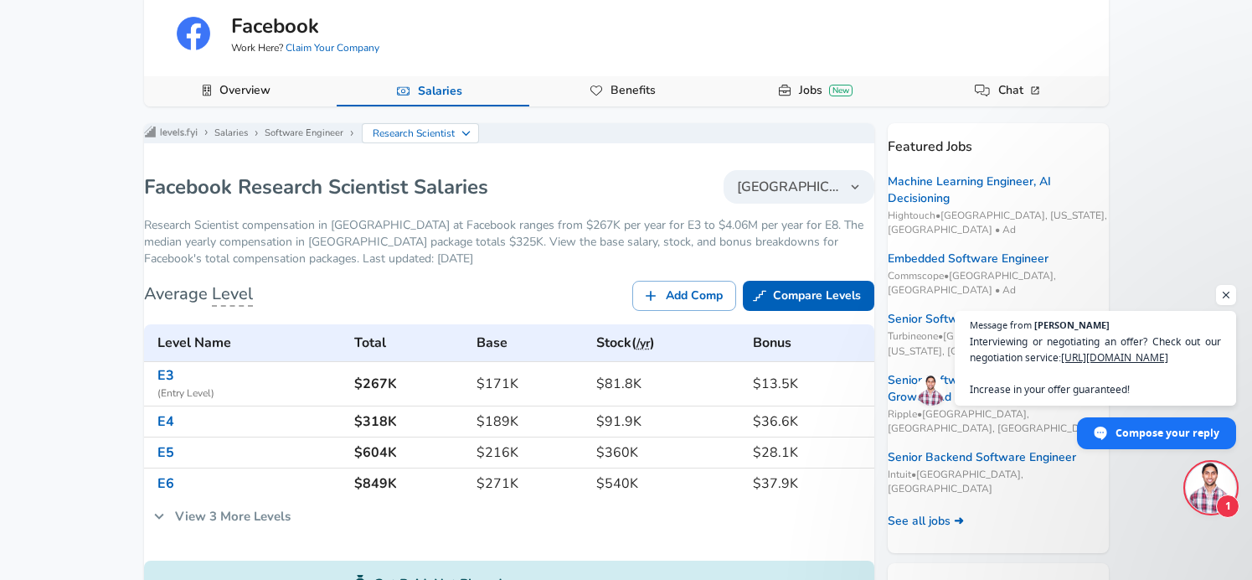
scroll to position [104, 0]
drag, startPoint x: 332, startPoint y: 439, endPoint x: 339, endPoint y: 477, distance: 38.3
click at [339, 477] on tbody "E3 ( Entry Level ) $267K $171K $81.8K $13.5K E4 $318K $189K $91.9K $36.6K E5 $6…" at bounding box center [509, 429] width 730 height 137
click at [339, 467] on td "E5" at bounding box center [246, 451] width 204 height 31
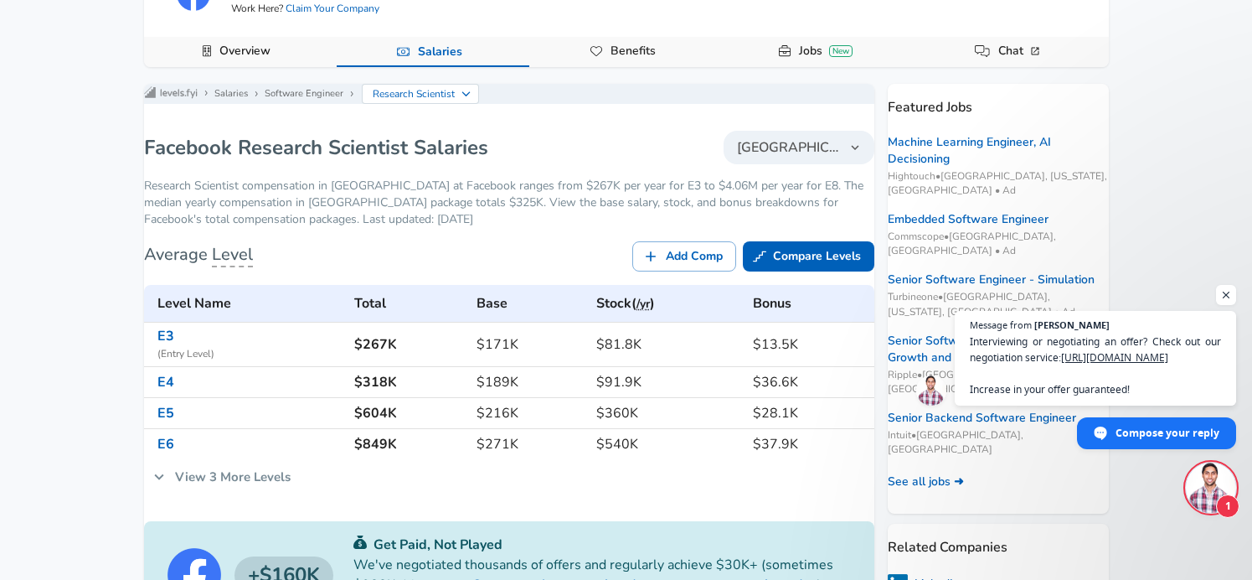
scroll to position [151, 0]
